Goal: Task Accomplishment & Management: Use online tool/utility

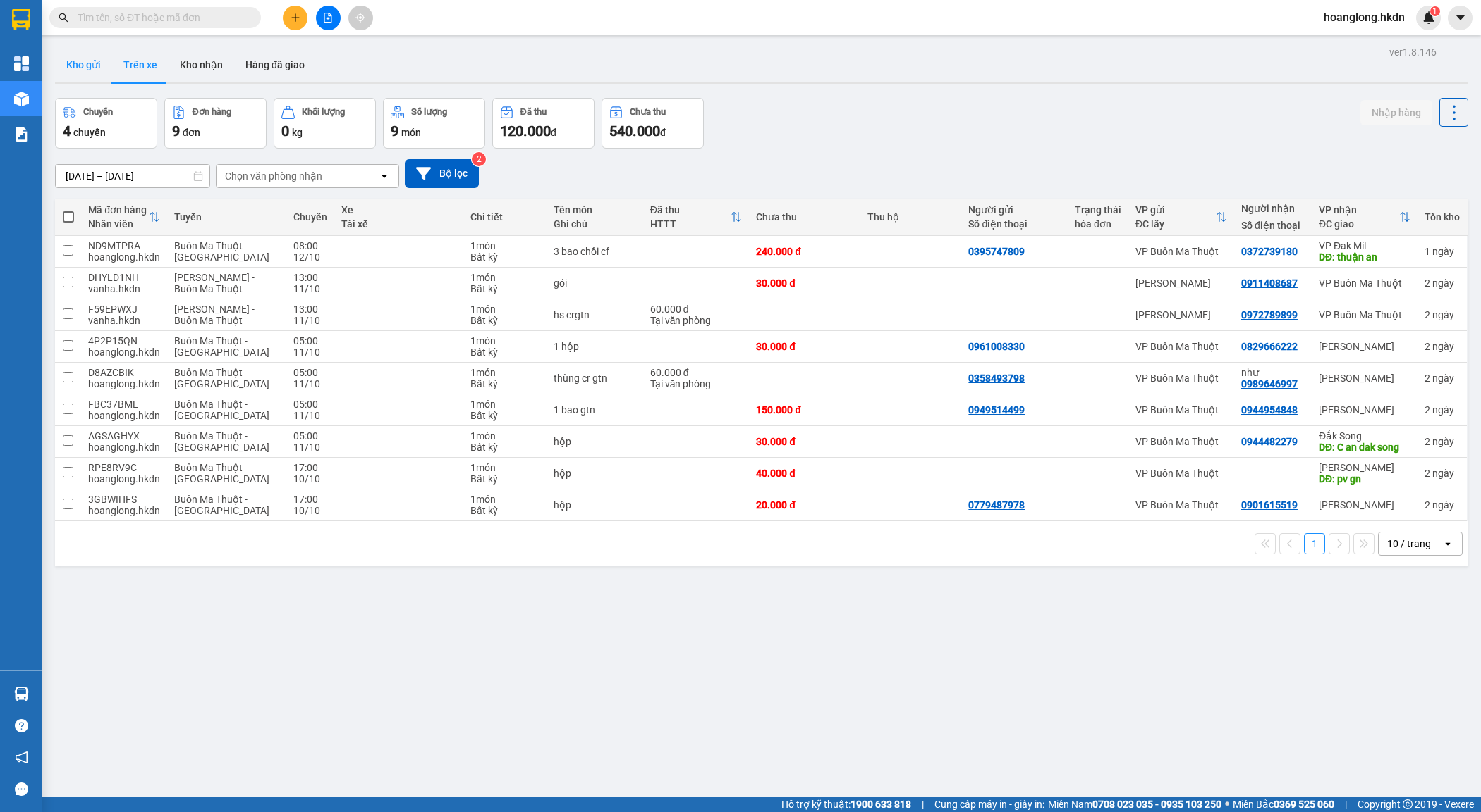
click at [70, 62] on button "Kho gửi" at bounding box center [83, 65] width 57 height 34
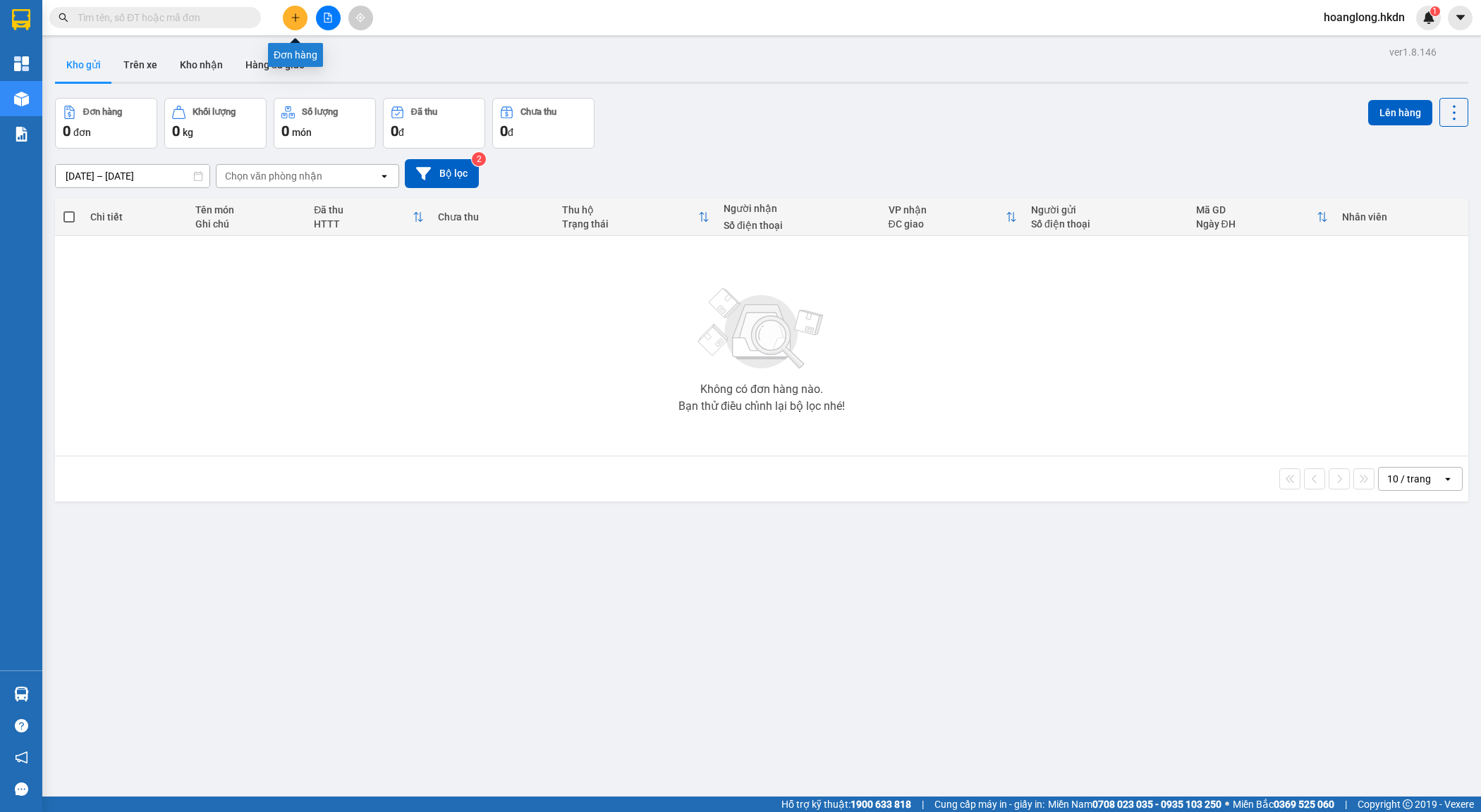
click at [297, 6] on button at bounding box center [295, 18] width 24 height 24
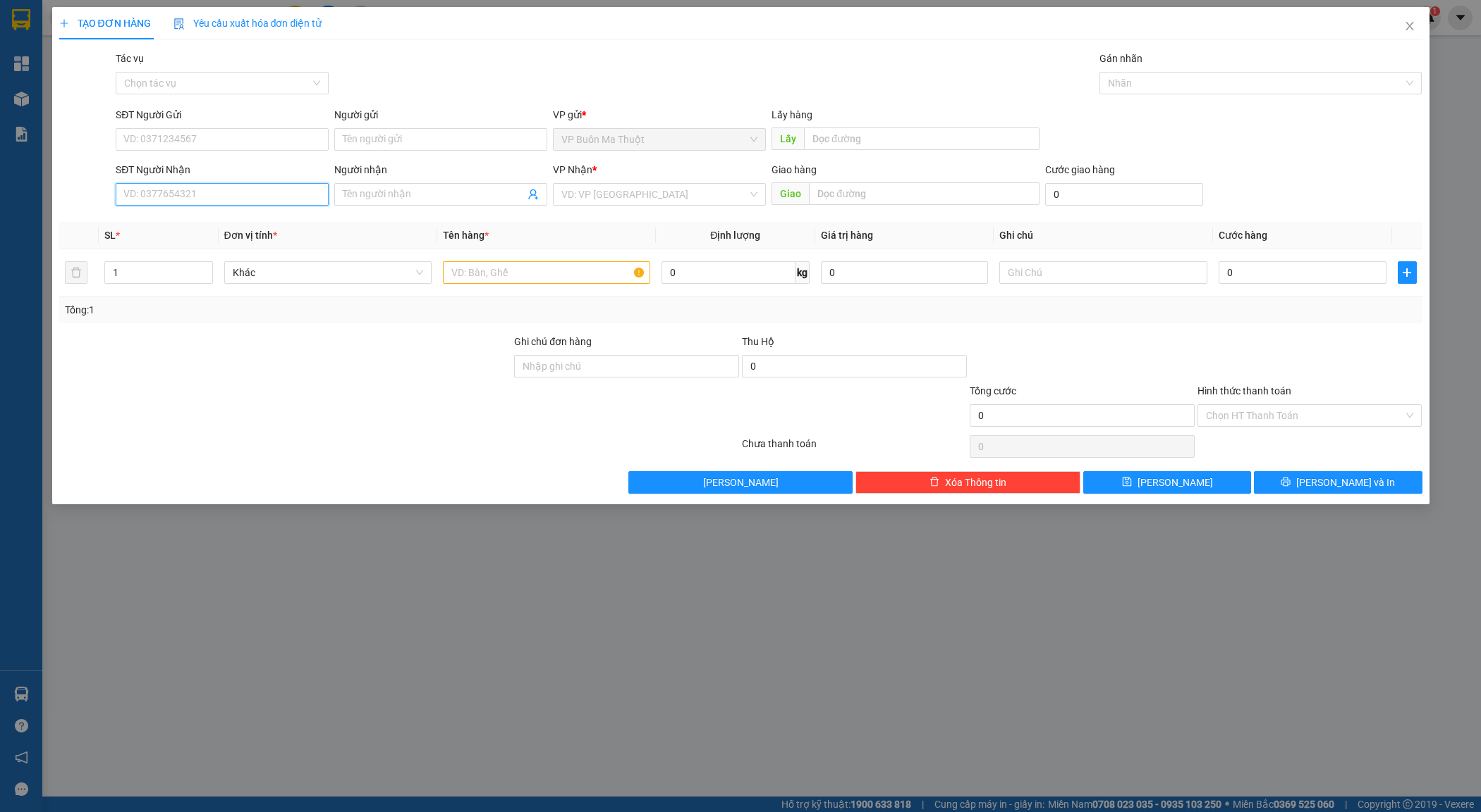
click at [181, 187] on input "SĐT Người Nhận" at bounding box center [222, 194] width 213 height 23
click at [211, 220] on div "02613741094 - nksg" at bounding box center [222, 223] width 196 height 16
type input "02613741094"
type input "nksg"
type input "30.000"
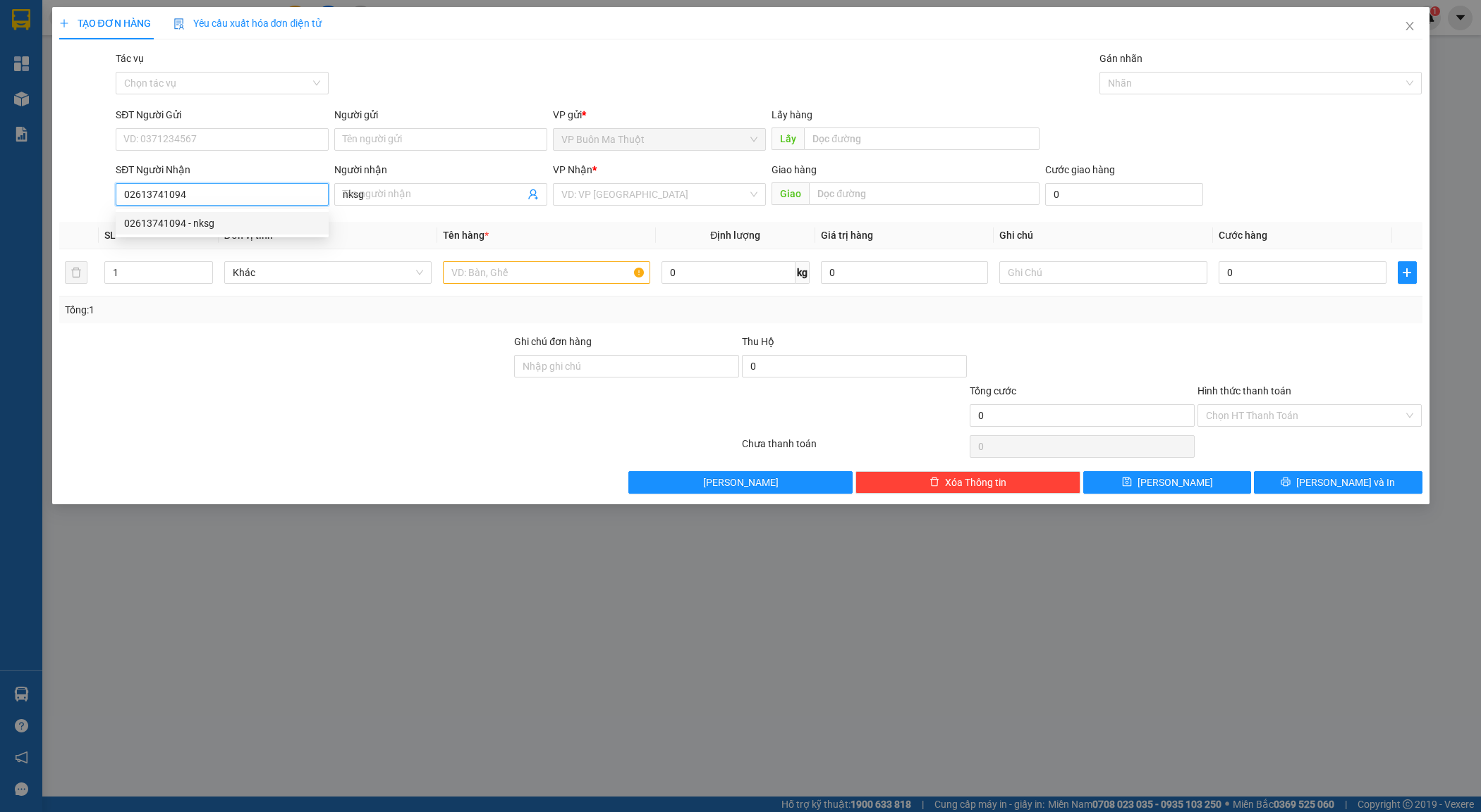
type input "30.000"
type input "02613741094"
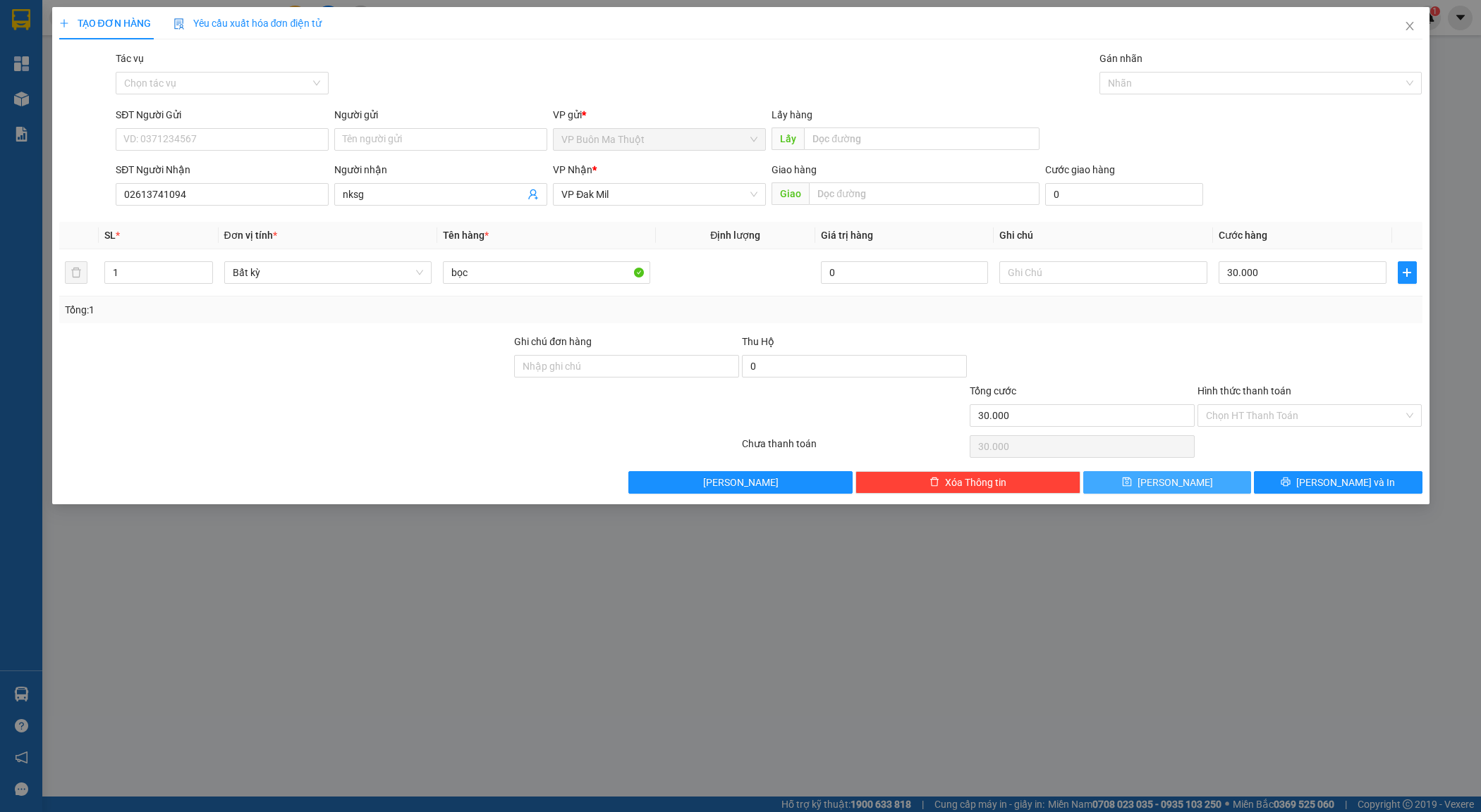
click at [1125, 486] on button "[PERSON_NAME]" at bounding box center [1166, 482] width 167 height 23
type input "0"
click at [1414, 28] on icon "close" at bounding box center [1410, 26] width 12 height 12
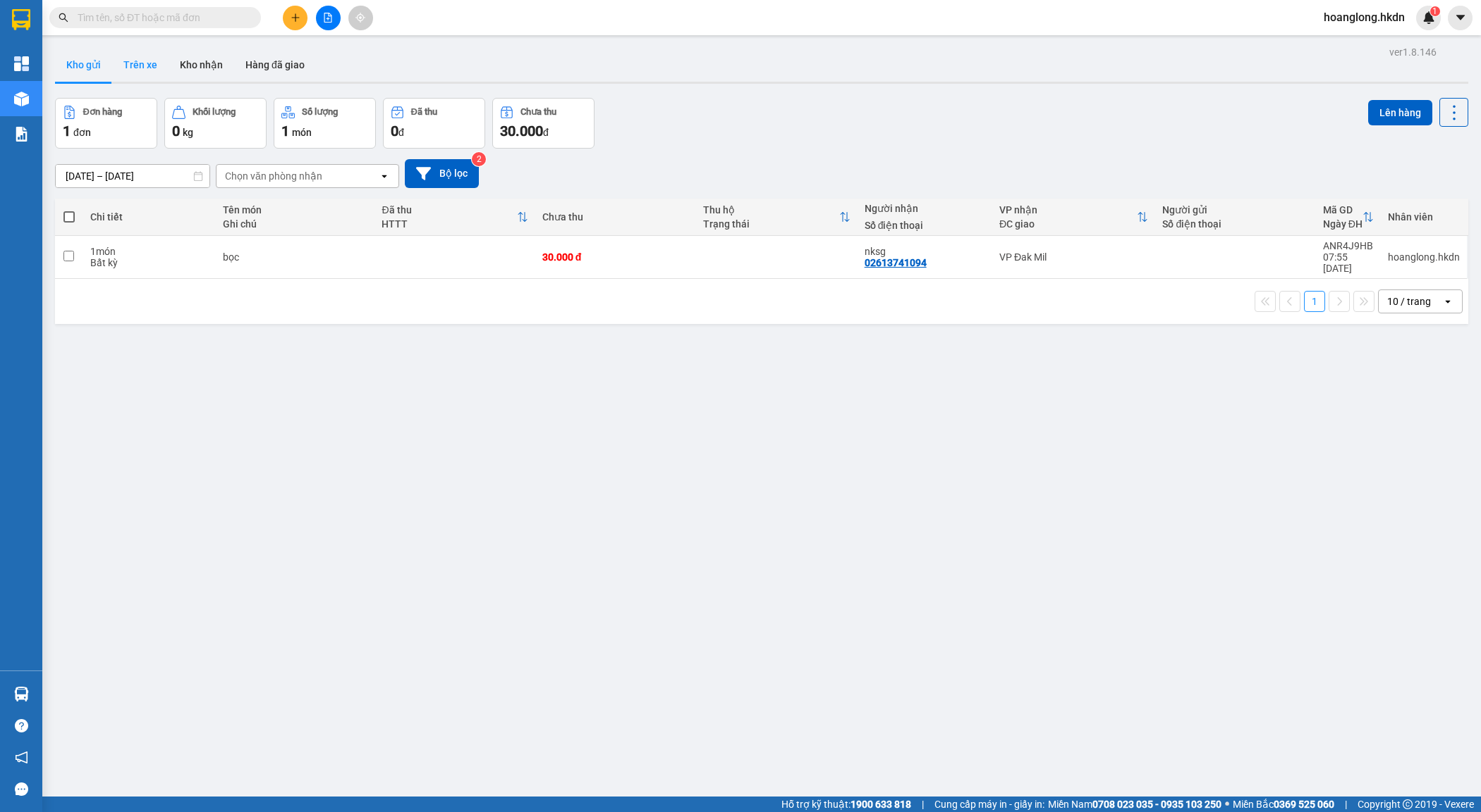
click at [140, 69] on button "Trên xe" at bounding box center [141, 65] width 57 height 34
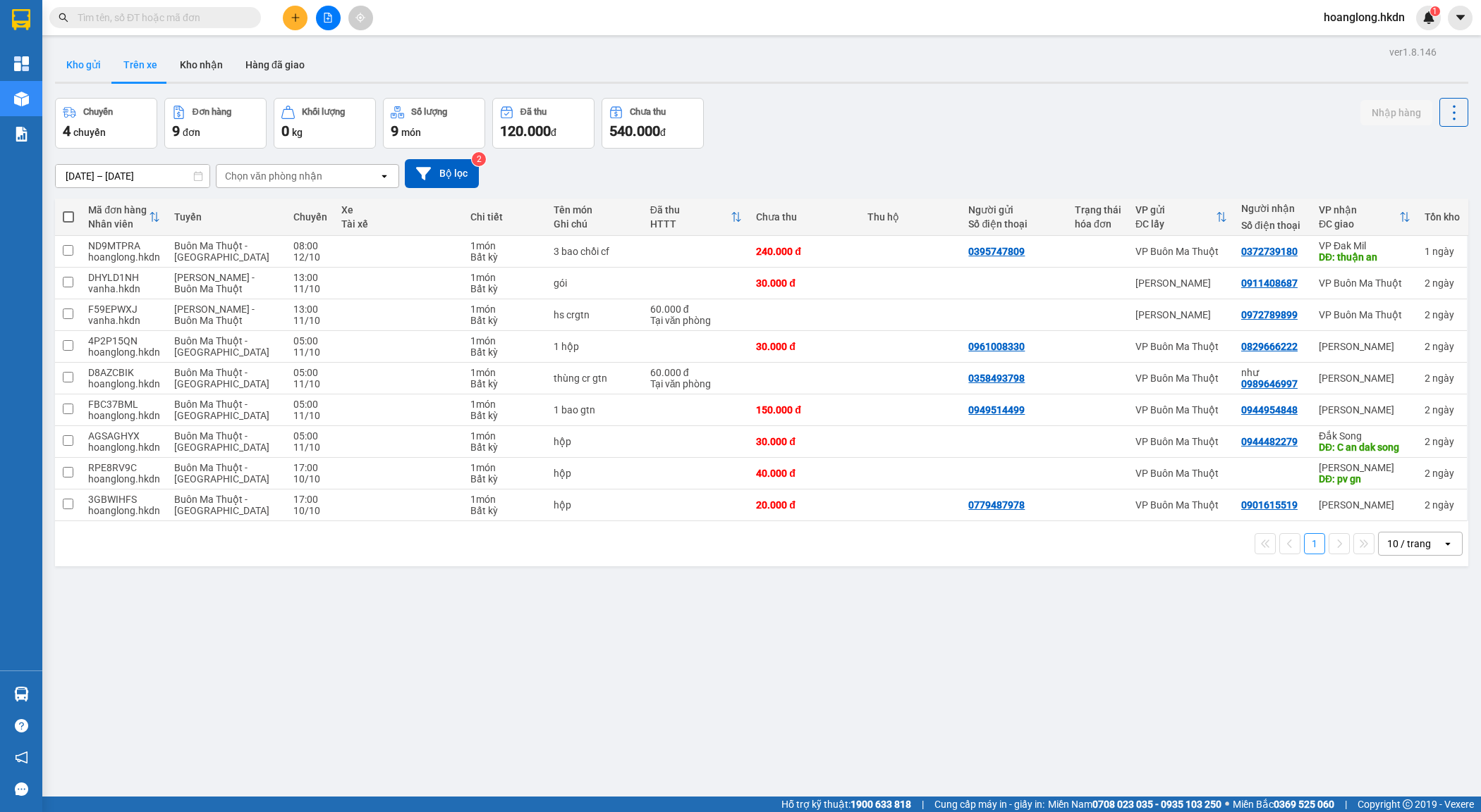
click at [68, 57] on button "Kho gửi" at bounding box center [83, 65] width 57 height 34
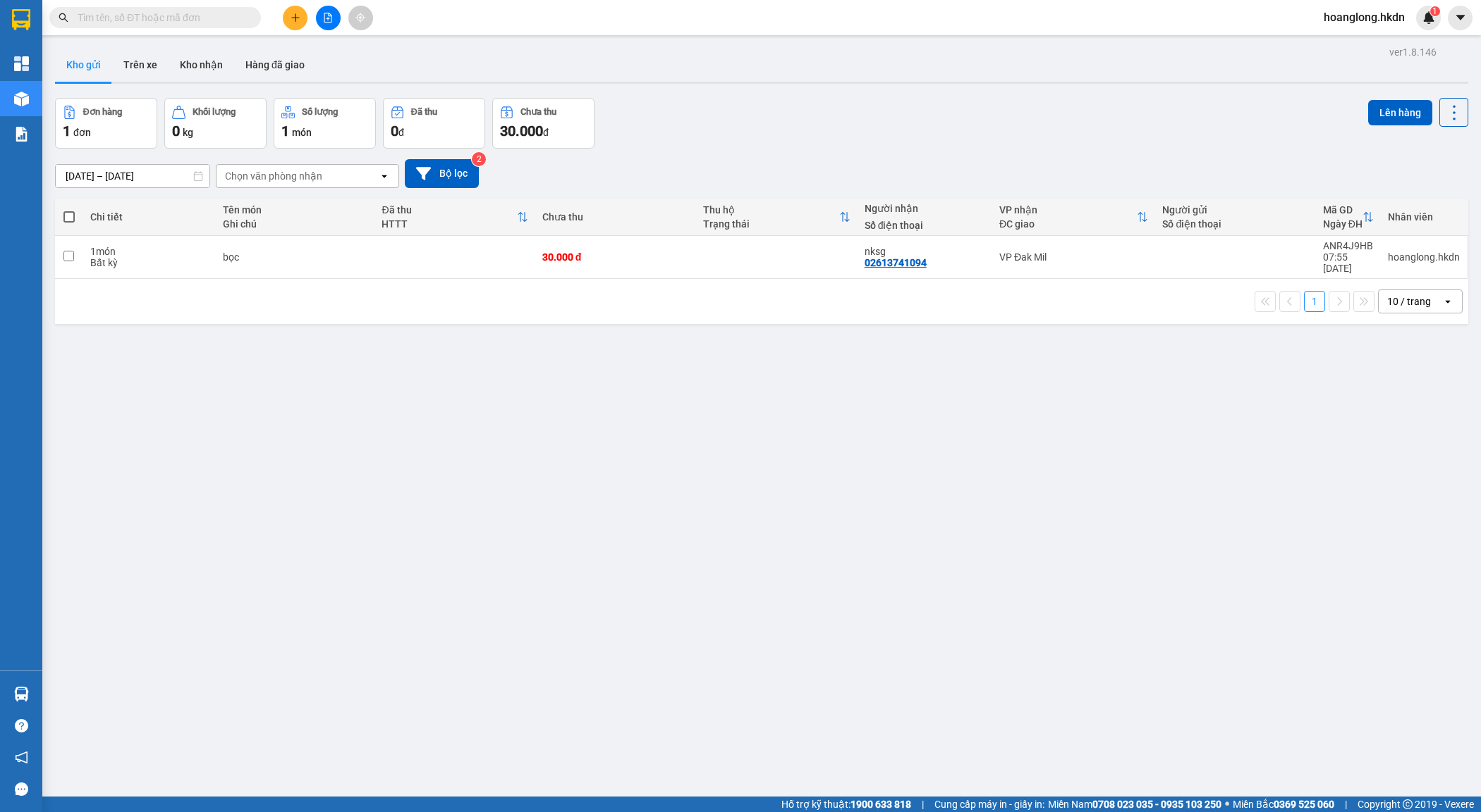
click at [751, 279] on div "1 10 / trang open" at bounding box center [761, 301] width 1412 height 45
click at [1219, 252] on div at bounding box center [1234, 257] width 146 height 12
checkbox input "true"
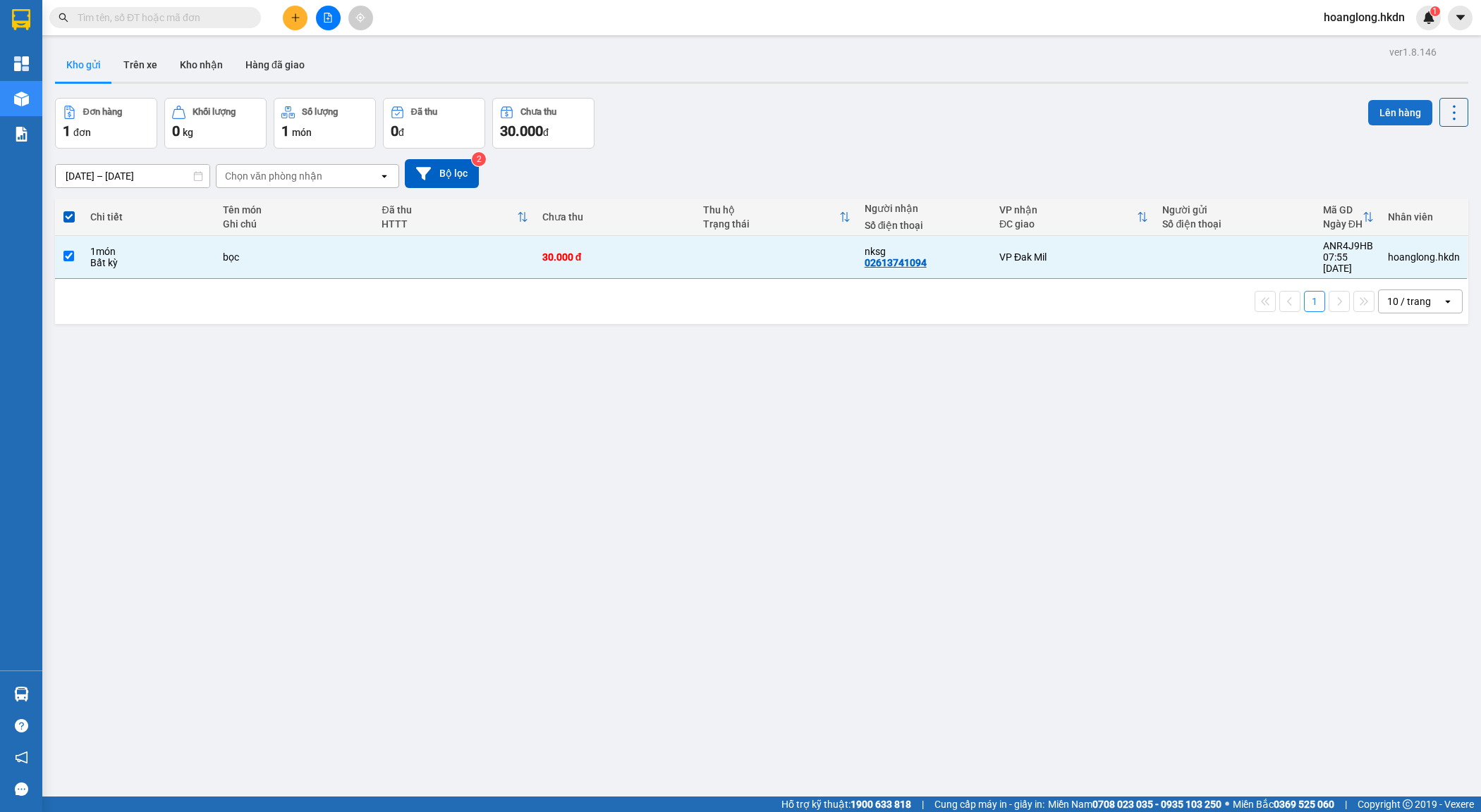
click at [1391, 108] on button "Lên hàng" at bounding box center [1400, 113] width 65 height 25
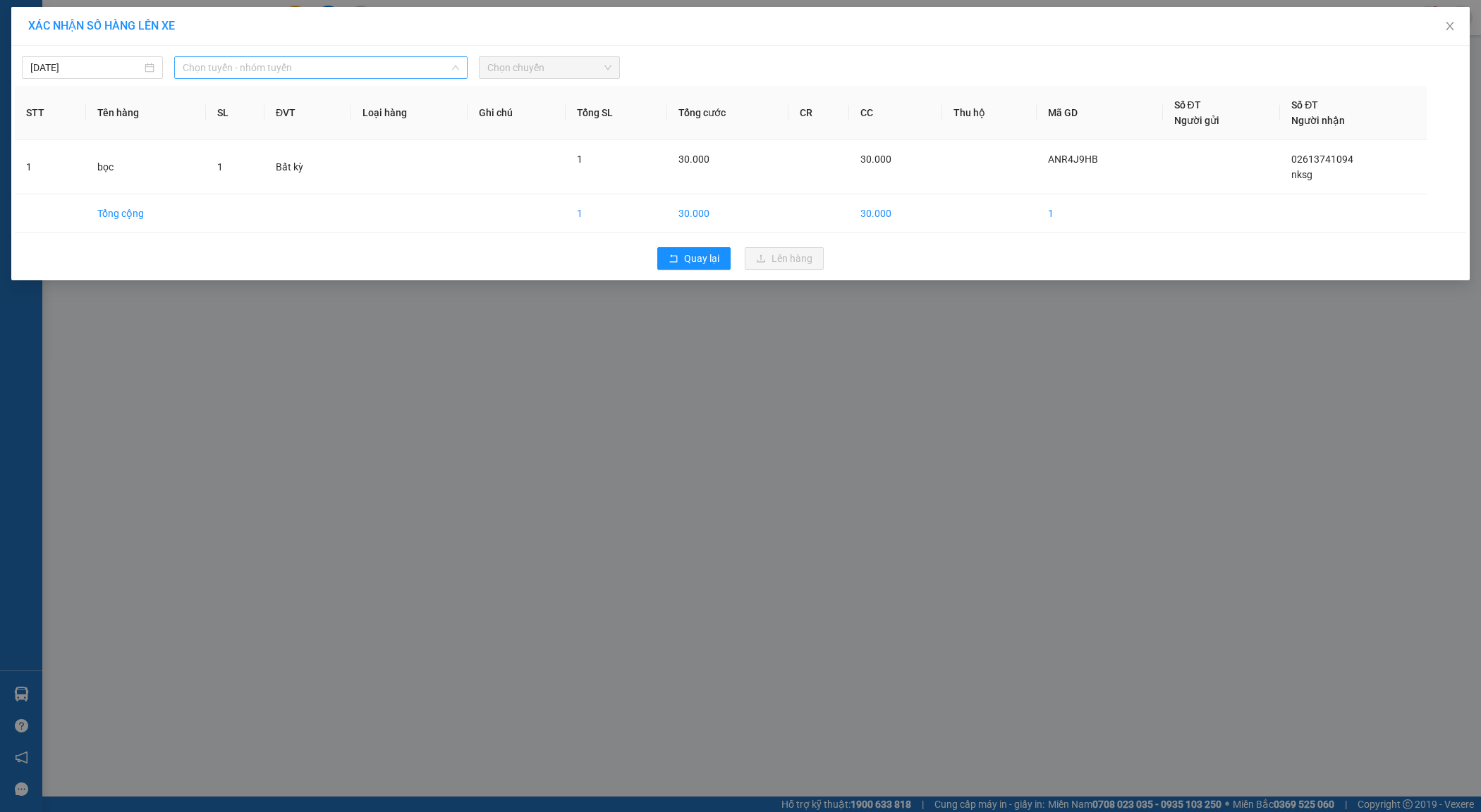
click at [395, 68] on span "Chọn tuyến - nhóm tuyến" at bounding box center [321, 68] width 276 height 22
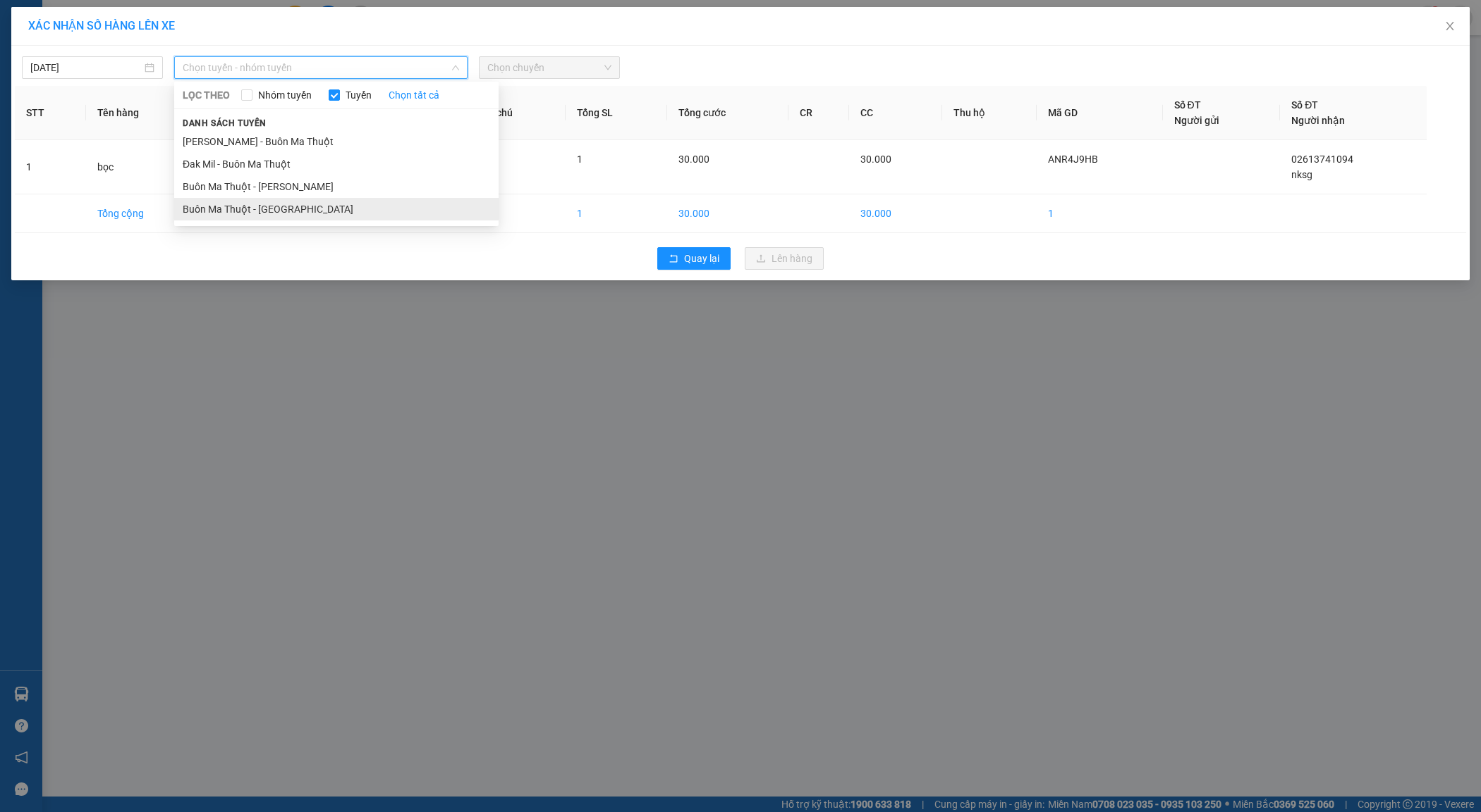
click at [380, 205] on li "Buôn Ma Thuột - [GEOGRAPHIC_DATA]" at bounding box center [336, 208] width 324 height 23
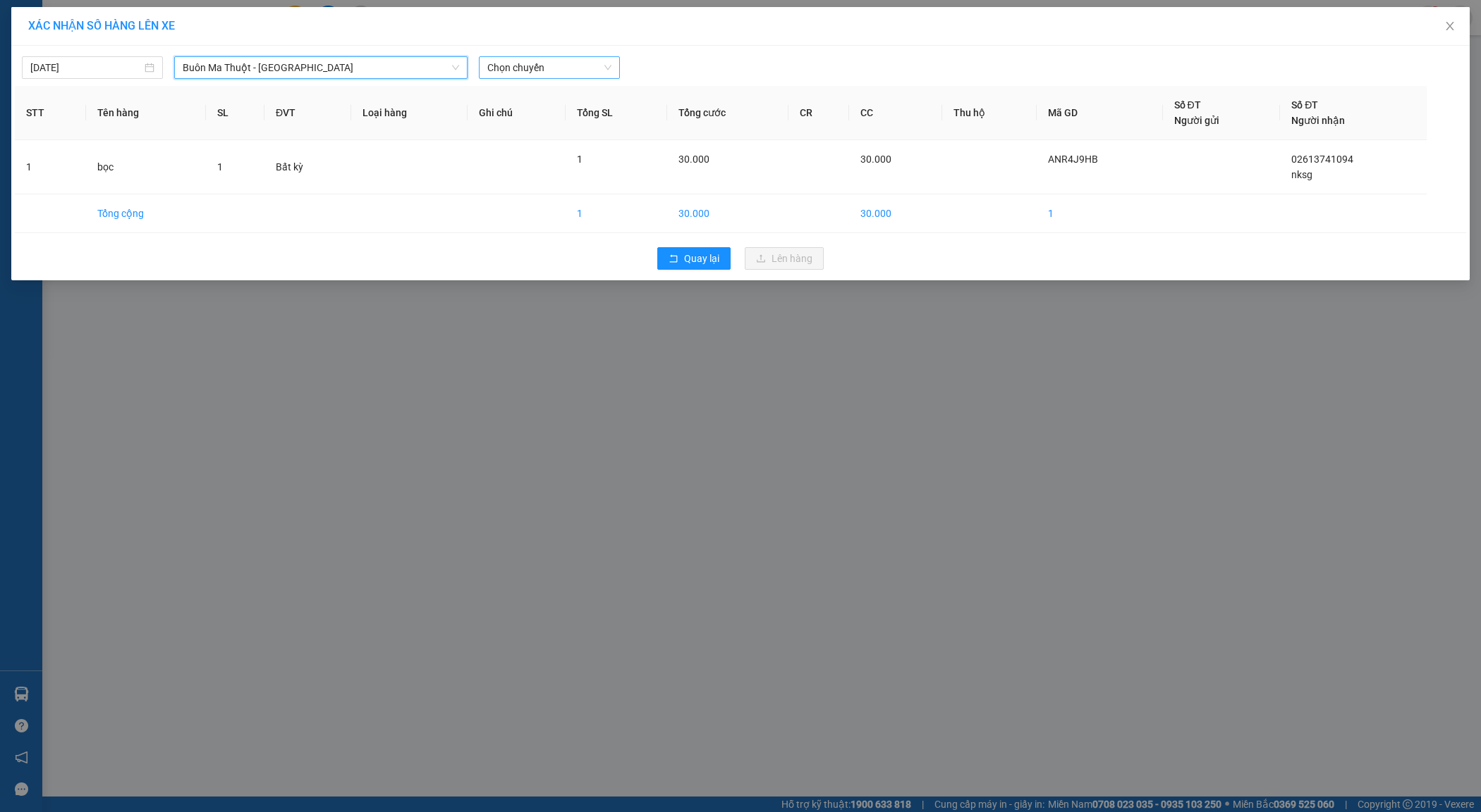
click at [528, 66] on span "Chọn chuyến" at bounding box center [549, 68] width 124 height 22
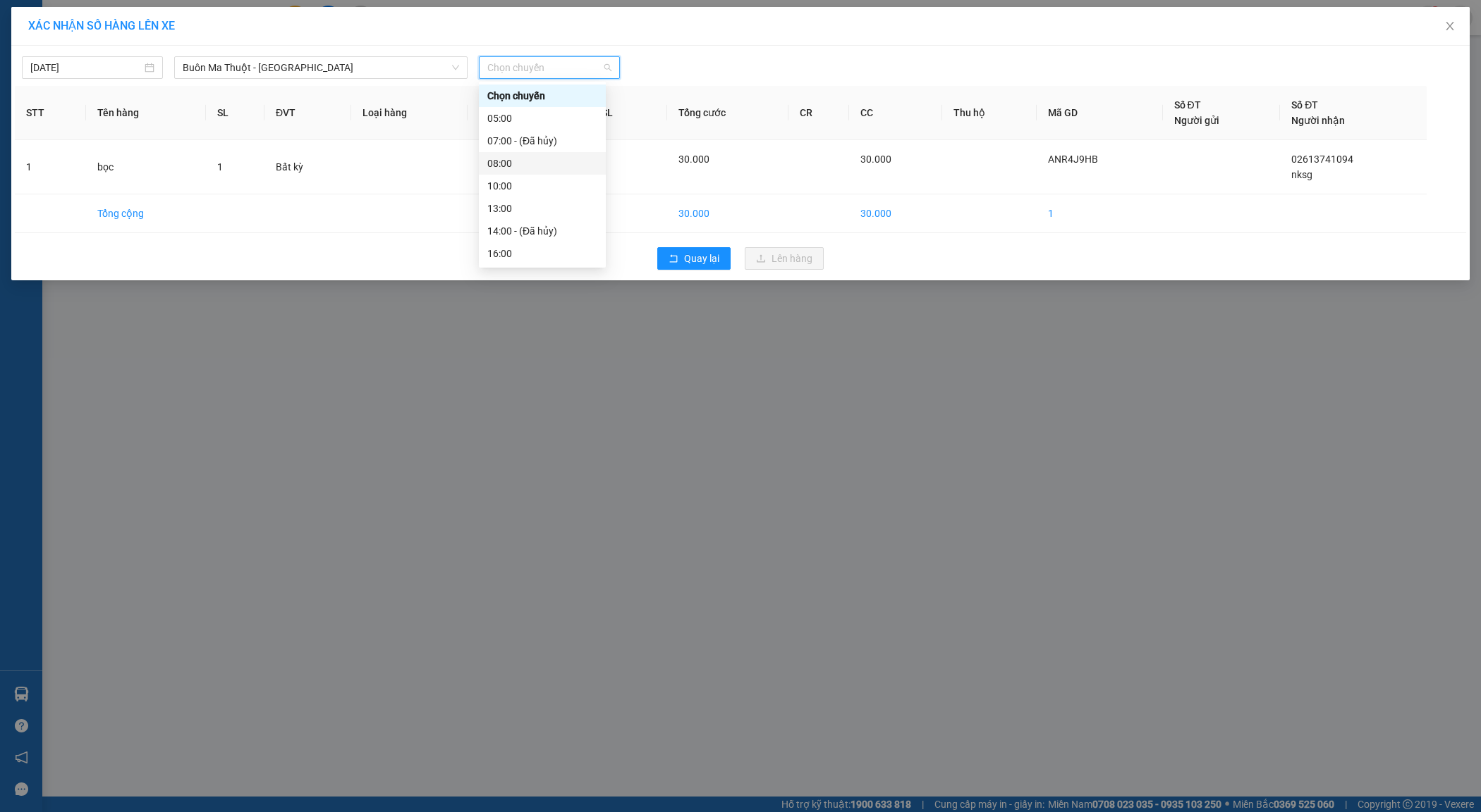
click at [540, 163] on div "08:00" at bounding box center [542, 163] width 110 height 16
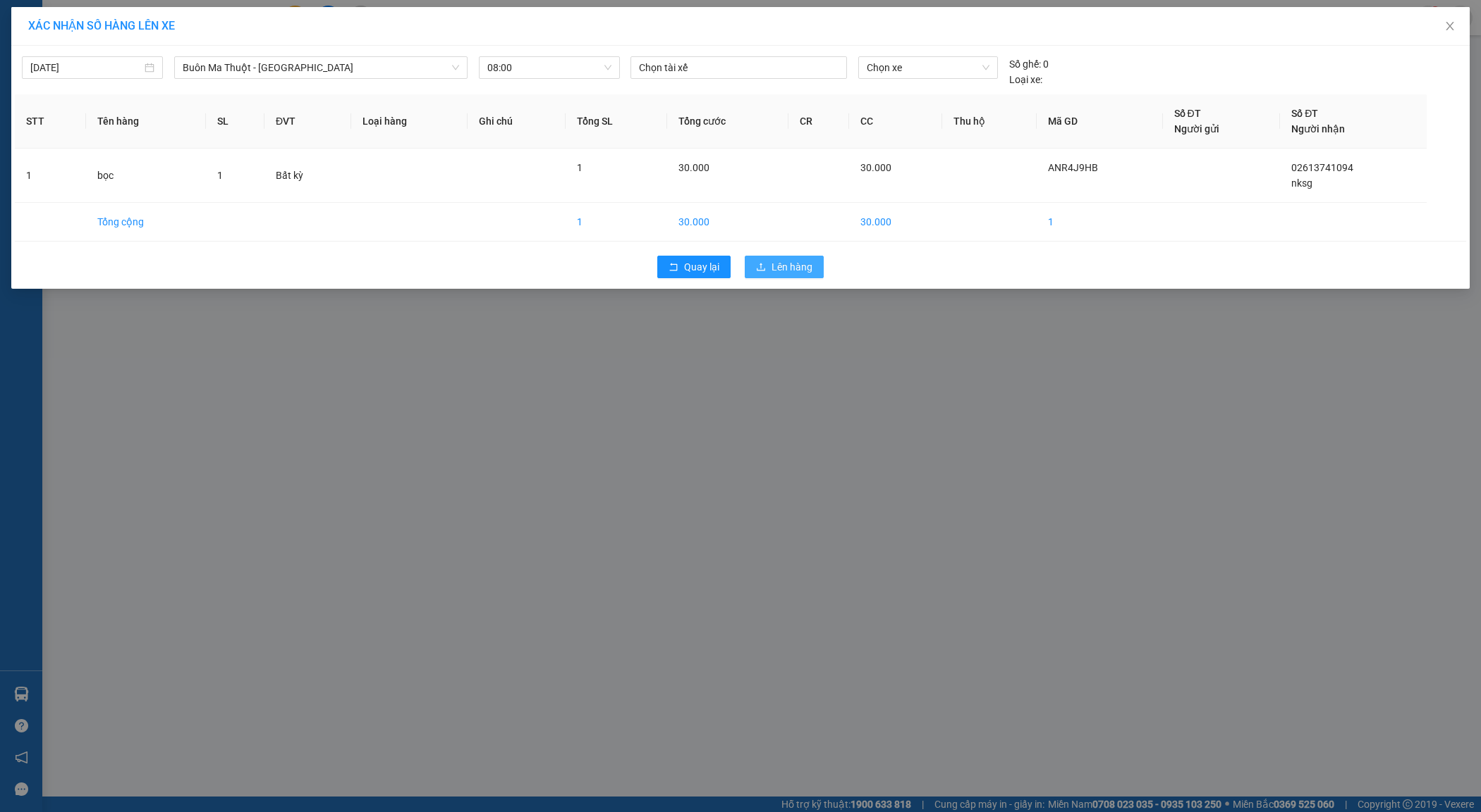
click at [769, 266] on button "Lên hàng" at bounding box center [784, 266] width 79 height 23
